Goal: Check status: Check status

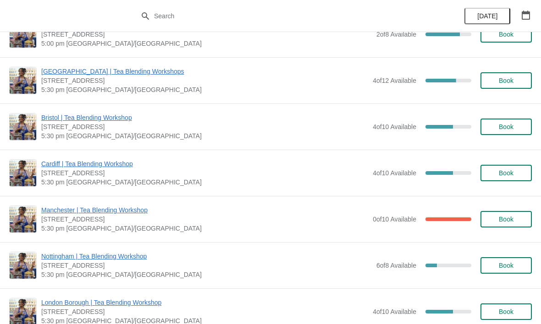
scroll to position [166, 0]
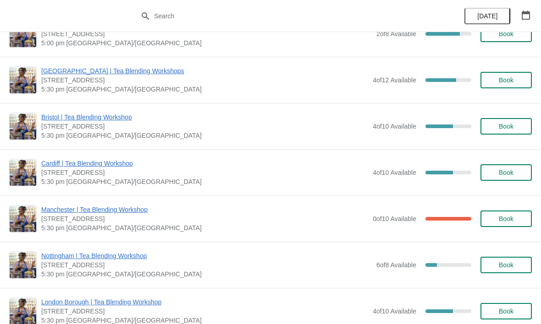
click at [127, 209] on span "Manchester | Tea Blending Workshop" at bounding box center [204, 209] width 327 height 9
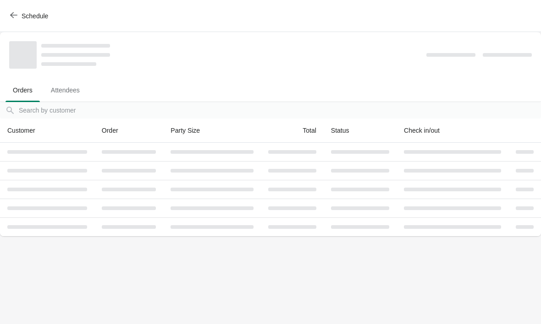
scroll to position [0, 0]
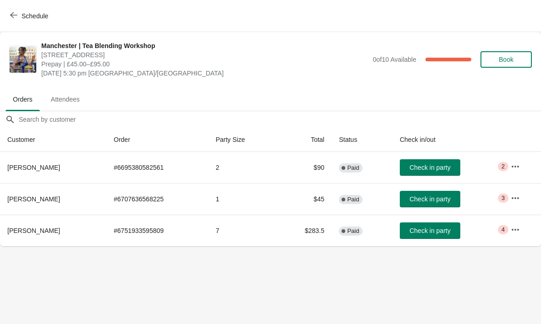
click at [515, 236] on button "button" at bounding box center [515, 230] width 16 height 16
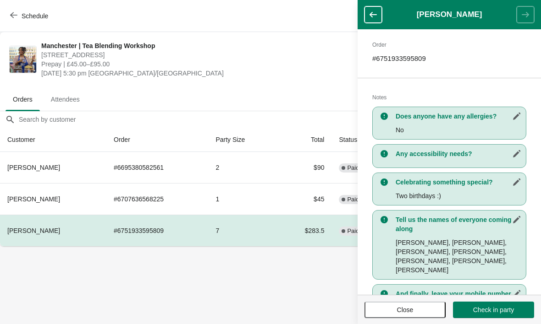
scroll to position [139, 0]
click at [306, 296] on body "Schedule [GEOGRAPHIC_DATA] | Tea Blending Workshop [STREET_ADDRESS] Prepay | £4…" at bounding box center [270, 162] width 541 height 324
click at [414, 317] on button "Close" at bounding box center [404, 310] width 81 height 16
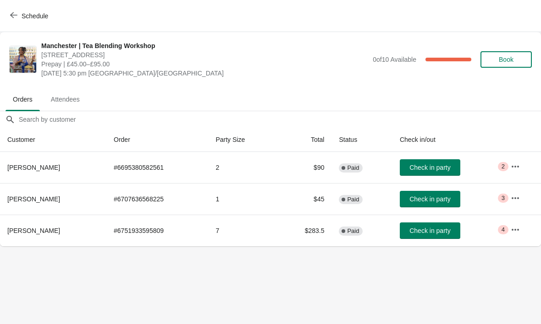
click at [519, 200] on icon "button" at bounding box center [514, 198] width 9 height 9
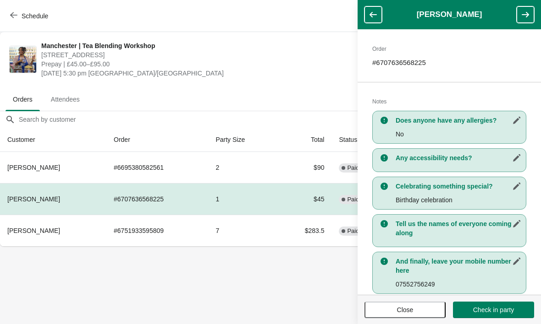
scroll to position [144, 0]
click at [306, 265] on body "Schedule [GEOGRAPHIC_DATA] | Tea Blending Workshop [STREET_ADDRESS] Prepay | £4…" at bounding box center [270, 162] width 541 height 324
click at [428, 316] on button "Close" at bounding box center [404, 310] width 81 height 16
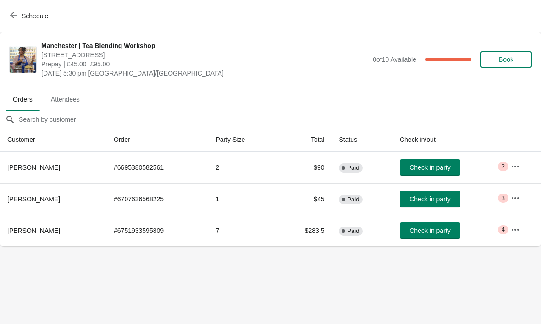
click at [519, 164] on icon "button" at bounding box center [514, 166] width 9 height 9
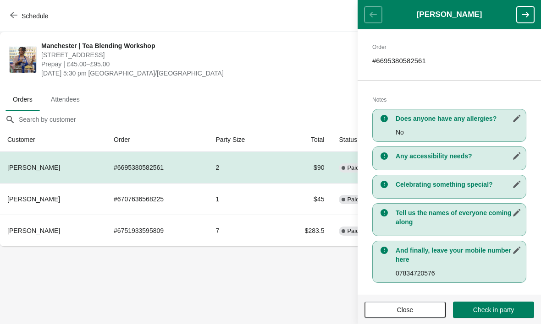
scroll to position [138, 0]
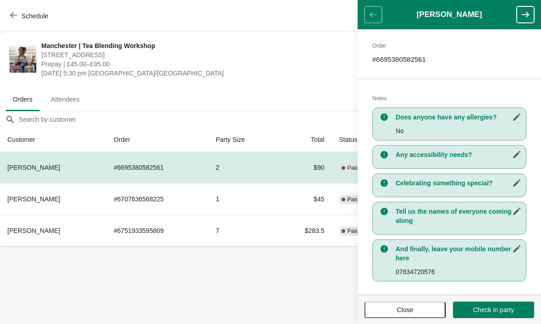
click at [417, 308] on span "Close" at bounding box center [404, 309] width 65 height 7
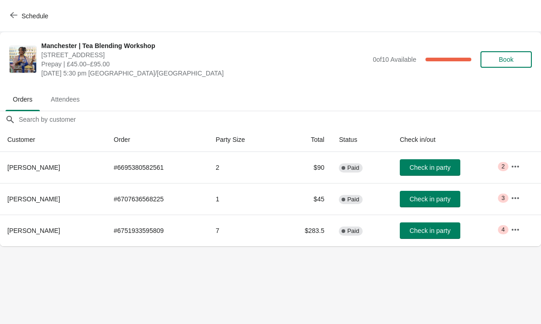
click at [517, 195] on icon "button" at bounding box center [514, 198] width 9 height 9
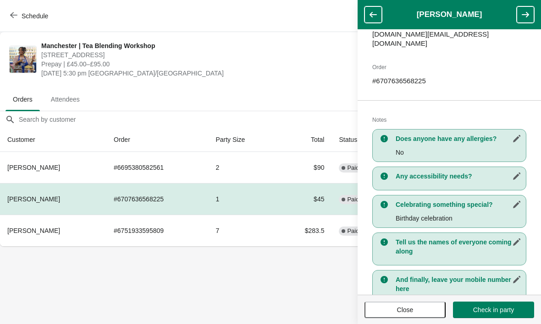
scroll to position [127, 0]
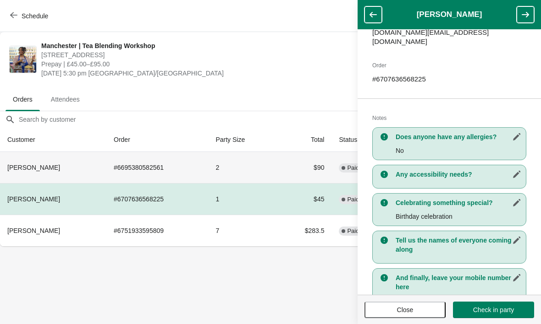
click at [50, 163] on th "[PERSON_NAME]" at bounding box center [53, 167] width 106 height 31
click at [44, 163] on th "[PERSON_NAME]" at bounding box center [53, 167] width 106 height 31
click at [377, 10] on icon "button" at bounding box center [372, 14] width 9 height 9
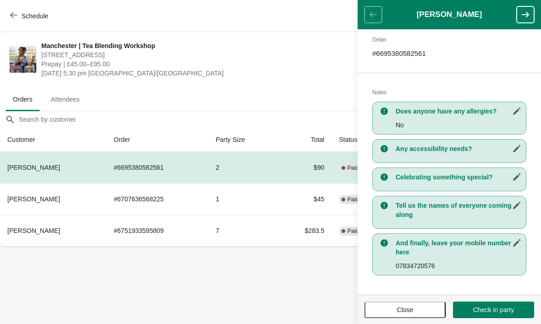
scroll to position [144, 0]
click at [525, 17] on icon "button" at bounding box center [524, 14] width 9 height 9
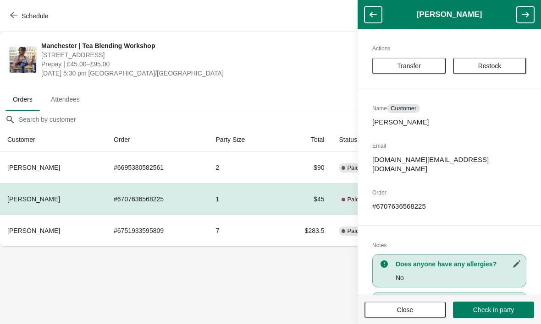
click at [524, 20] on button "button" at bounding box center [524, 14] width 17 height 16
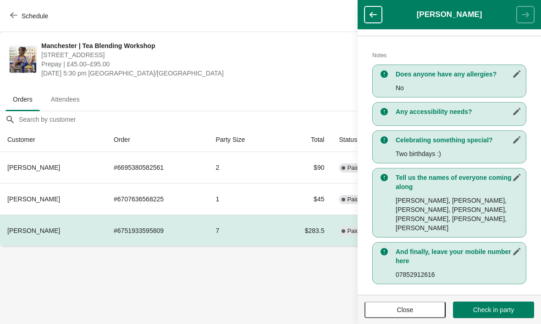
scroll to position [180, 0]
click at [374, 14] on icon "button" at bounding box center [372, 14] width 7 height 5
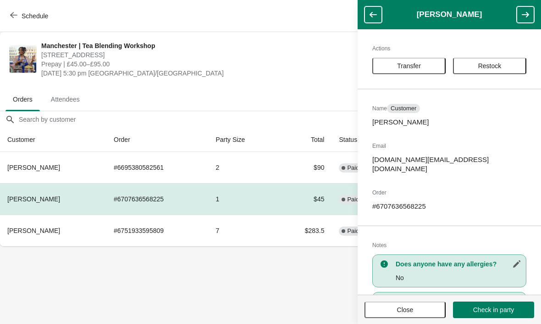
scroll to position [0, 0]
click at [378, 12] on button "button" at bounding box center [372, 14] width 17 height 16
